Goal: Information Seeking & Learning: Learn about a topic

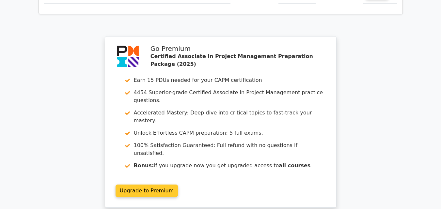
scroll to position [1180, 0]
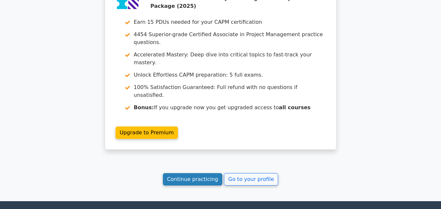
click at [190, 173] on link "Continue practicing" at bounding box center [193, 179] width 60 height 12
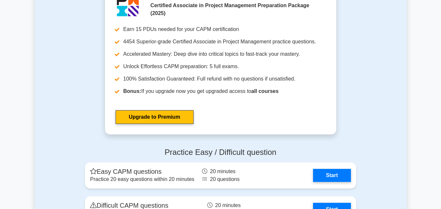
scroll to position [1795, 0]
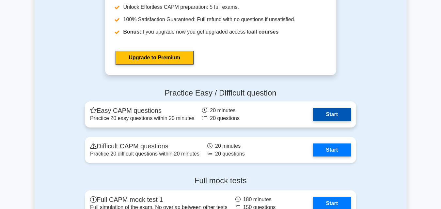
click at [330, 111] on link "Start" at bounding box center [332, 114] width 38 height 13
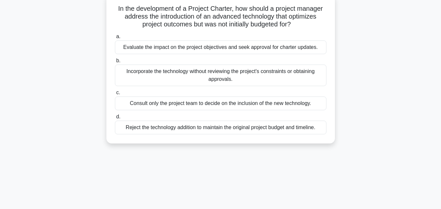
scroll to position [33, 0]
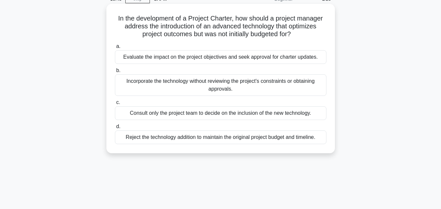
click at [192, 58] on div "Evaluate the impact on the project objectives and seek approval for charter upd…" at bounding box center [220, 57] width 211 height 14
click at [115, 49] on input "a. Evaluate the impact on the project objectives and seek approval for charter …" at bounding box center [115, 46] width 0 height 4
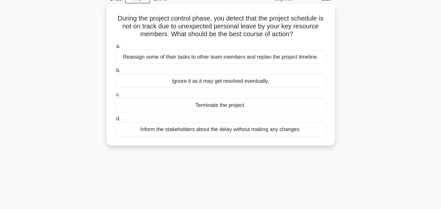
click at [154, 58] on div "Reassign some of their tasks to other team members and replan the project timel…" at bounding box center [220, 57] width 211 height 14
click at [115, 49] on input "a. Reassign some of their tasks to other team members and replan the project ti…" at bounding box center [115, 46] width 0 height 4
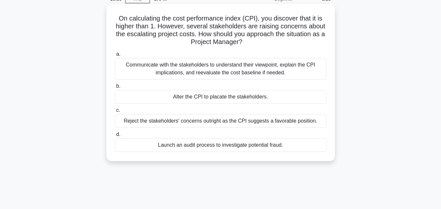
click at [177, 65] on div "Communicate with the stakeholders to understand their viewpoint, explain the CP…" at bounding box center [220, 69] width 211 height 22
click at [115, 56] on input "a. Communicate with the stakeholders to understand their viewpoint, explain the…" at bounding box center [115, 54] width 0 height 4
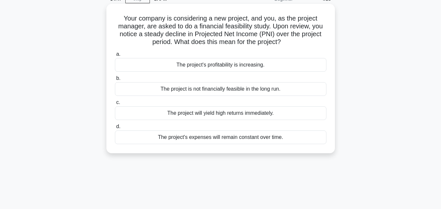
click at [164, 34] on h5 "Your company is considering a new project, and you, as the project manager, are…" at bounding box center [220, 30] width 213 height 32
drag, startPoint x: 123, startPoint y: 18, endPoint x: 307, endPoint y: 45, distance: 186.1
click at [307, 45] on h5 "Your company is considering a new project, and you, as the project manager, are…" at bounding box center [220, 30] width 213 height 32
copy h5 "our company is considering a new project, and you, as the project manager, are …"
click at [178, 66] on div "The project's profitability is increasing." at bounding box center [220, 65] width 211 height 14
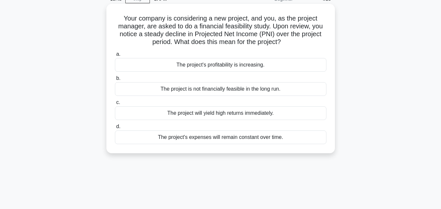
click at [115, 56] on input "a. The project's profitability is increasing." at bounding box center [115, 54] width 0 height 4
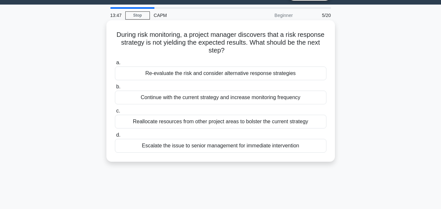
scroll to position [0, 0]
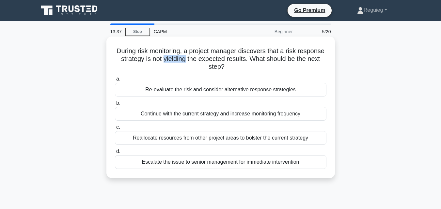
drag, startPoint x: 189, startPoint y: 60, endPoint x: 212, endPoint y: 60, distance: 22.5
click at [212, 60] on h5 "During risk monitoring, a project manager discovers that a risk response strate…" at bounding box center [220, 59] width 213 height 24
copy h5 "yielding"
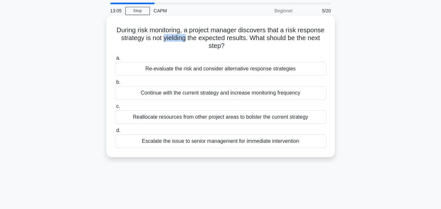
scroll to position [33, 0]
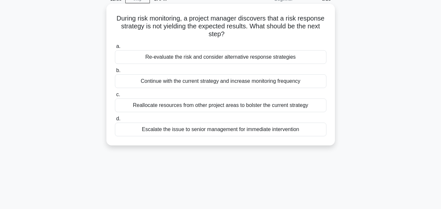
click at [275, 57] on div "Re-evaluate the risk and consider alternative response strategies" at bounding box center [220, 57] width 211 height 14
click at [115, 49] on input "a. Re-evaluate the risk and consider alternative response strategies" at bounding box center [115, 46] width 0 height 4
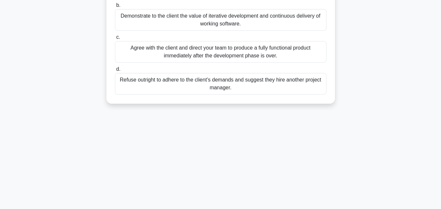
scroll to position [65, 0]
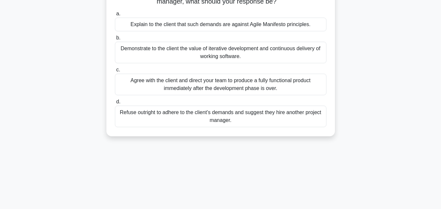
drag, startPoint x: 149, startPoint y: 48, endPoint x: 117, endPoint y: 48, distance: 32.3
click at [117, 48] on div "Demonstrate to the client the value of iterative development and continuous del…" at bounding box center [220, 53] width 211 height 22
copy div "Demonstrate"
click at [180, 59] on div "Demonstrate to the client the value of iterative development and continuous del…" at bounding box center [220, 53] width 211 height 22
click at [115, 40] on input "b. Demonstrate to the client the value of iterative development and continuous …" at bounding box center [115, 38] width 0 height 4
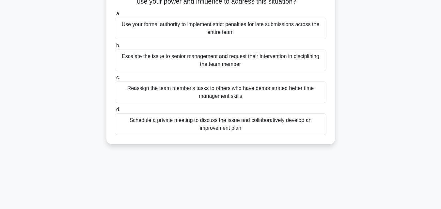
click at [166, 123] on div "Schedule a private meeting to discuss the issue and collaboratively develop an …" at bounding box center [220, 125] width 211 height 22
click at [115, 112] on input "d. Schedule a private meeting to discuss the issue and collaboratively develop …" at bounding box center [115, 110] width 0 height 4
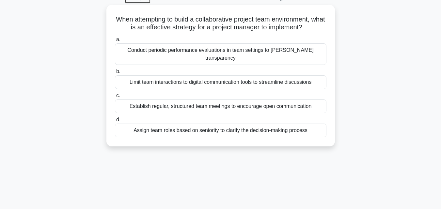
scroll to position [0, 0]
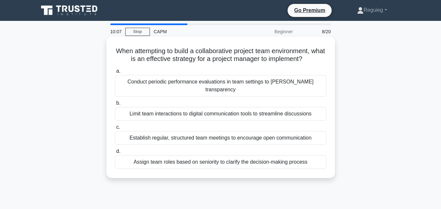
click at [206, 134] on div "Establish regular, structured team meetings to encourage open communication" at bounding box center [220, 138] width 211 height 14
click at [115, 130] on input "c. Establish regular, structured team meetings to encourage open communication" at bounding box center [115, 127] width 0 height 4
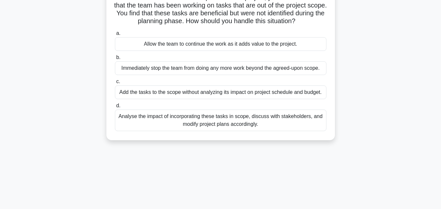
scroll to position [65, 0]
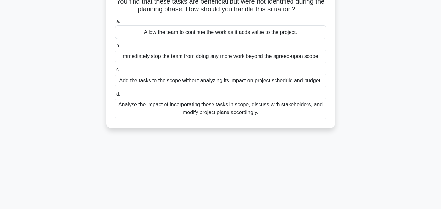
click at [235, 116] on div "Analyse the impact of incorporating these tasks in scope, discuss with stakehol…" at bounding box center [220, 109] width 211 height 22
click at [115, 96] on input "d. Analyse the impact of incorporating these tasks in scope, discuss with stake…" at bounding box center [115, 94] width 0 height 4
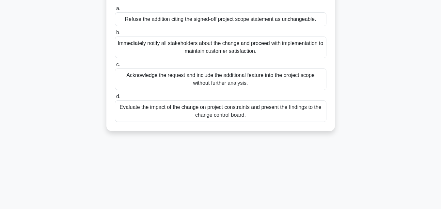
scroll to position [98, 0]
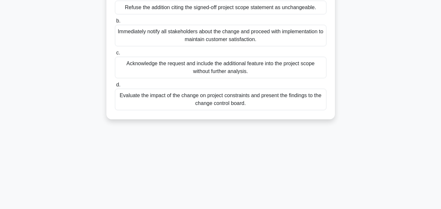
click at [163, 110] on div "Evaluate the impact of the change on project constraints and present the findin…" at bounding box center [220, 100] width 211 height 22
click at [115, 87] on input "d. Evaluate the impact of the change on project constraints and present the fin…" at bounding box center [115, 85] width 0 height 4
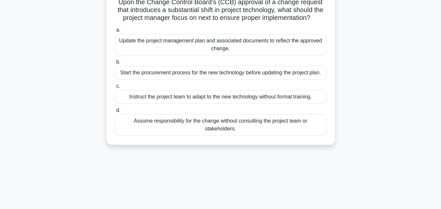
scroll to position [33, 0]
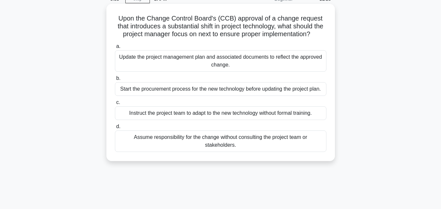
click at [177, 72] on div "Update the project management plan and associated documents to reflect the appr…" at bounding box center [220, 61] width 211 height 22
click at [115, 49] on input "a. Update the project management plan and associated documents to reflect the a…" at bounding box center [115, 46] width 0 height 4
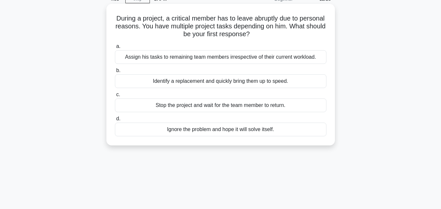
click at [150, 79] on div "Identify a replacement and quickly bring them up to speed." at bounding box center [220, 81] width 211 height 14
click at [115, 73] on input "b. Identify a replacement and quickly bring them up to speed." at bounding box center [115, 71] width 0 height 4
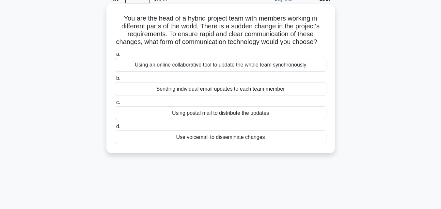
click at [142, 72] on div "Using an online collaborative tool to update the whole team synchronously" at bounding box center [220, 65] width 211 height 14
click at [115, 56] on input "a. Using an online collaborative tool to update the whole team synchronously" at bounding box center [115, 54] width 0 height 4
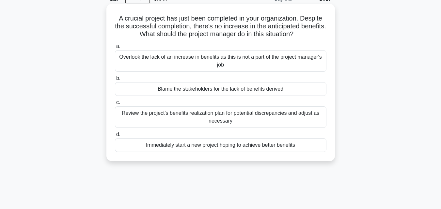
click at [240, 121] on div "Review the project's benefits realization plan for potential discrepancies and …" at bounding box center [220, 117] width 211 height 22
click at [115, 105] on input "c. Review the project's benefits realization plan for potential discrepancies a…" at bounding box center [115, 103] width 0 height 4
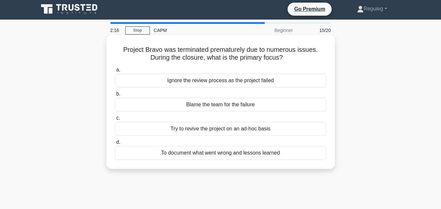
scroll to position [0, 0]
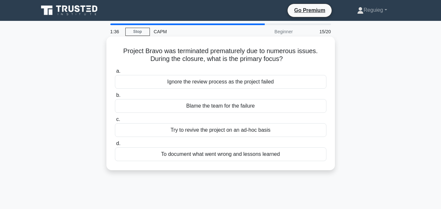
click at [197, 157] on div "To document what went wrong and lessons learned" at bounding box center [220, 155] width 211 height 14
click at [115, 146] on input "d. To document what went wrong and lessons learned" at bounding box center [115, 144] width 0 height 4
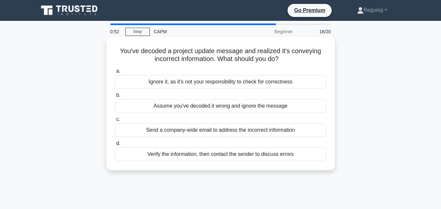
click at [221, 157] on div "Verify the information, then contact the sender to discuss errors" at bounding box center [220, 155] width 211 height 14
click at [115, 146] on input "d. Verify the information, then contact the sender to discuss errors" at bounding box center [115, 144] width 0 height 4
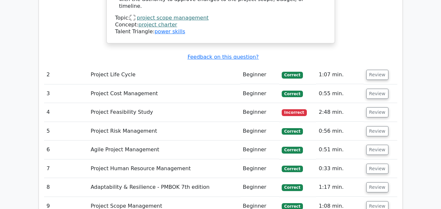
scroll to position [1012, 0]
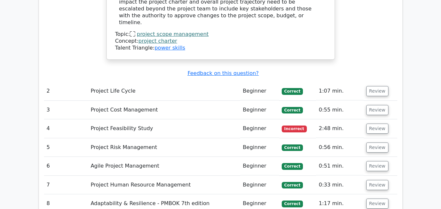
drag, startPoint x: 370, startPoint y: 56, endPoint x: 359, endPoint y: 61, distance: 12.6
click at [370, 124] on button "Review" at bounding box center [377, 129] width 22 height 10
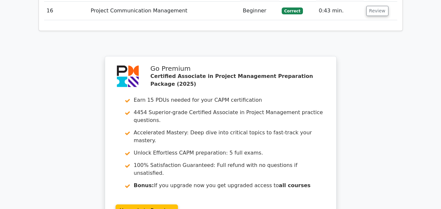
scroll to position [1528, 0]
